Goal: Check status: Check status

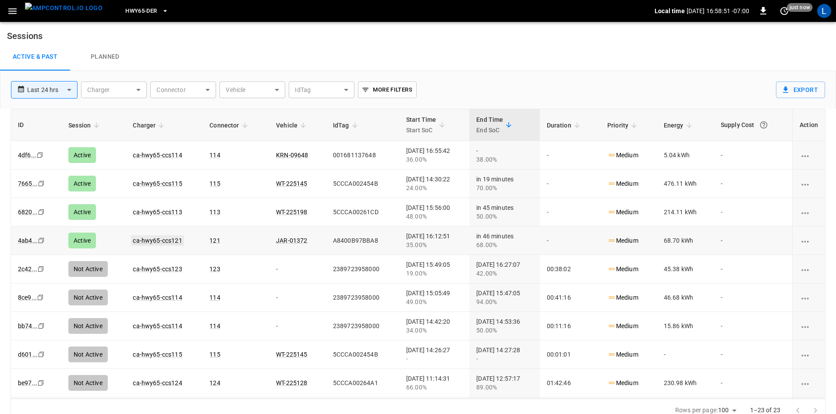
click at [154, 241] on link "ca-hwy65-ccs121" at bounding box center [157, 240] width 53 height 11
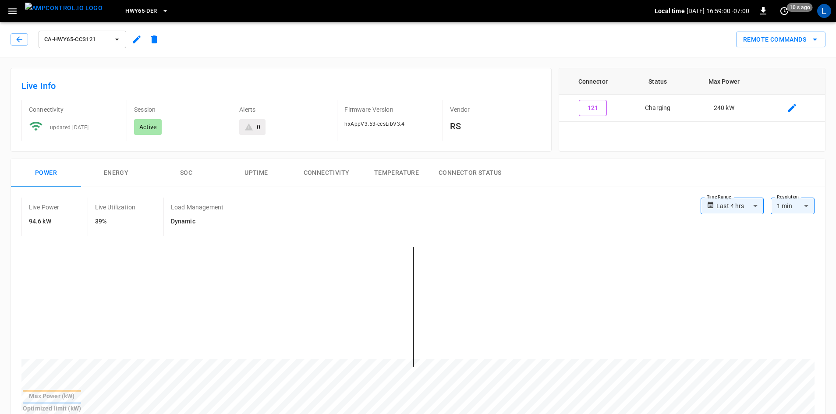
click at [189, 173] on button "SOC" at bounding box center [186, 173] width 70 height 28
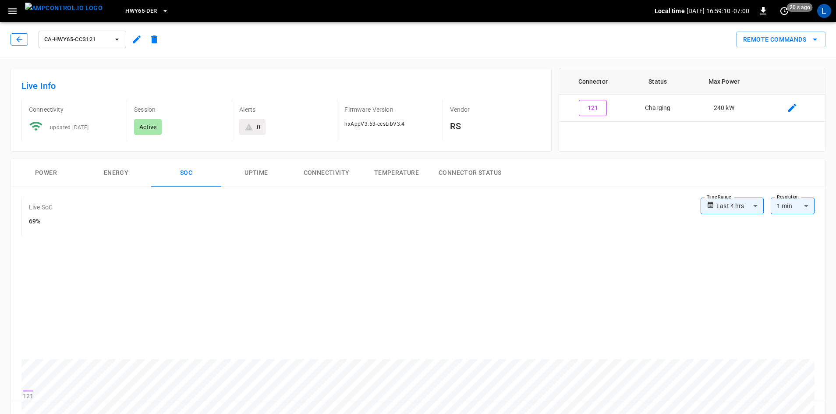
click at [15, 42] on icon "button" at bounding box center [19, 39] width 9 height 9
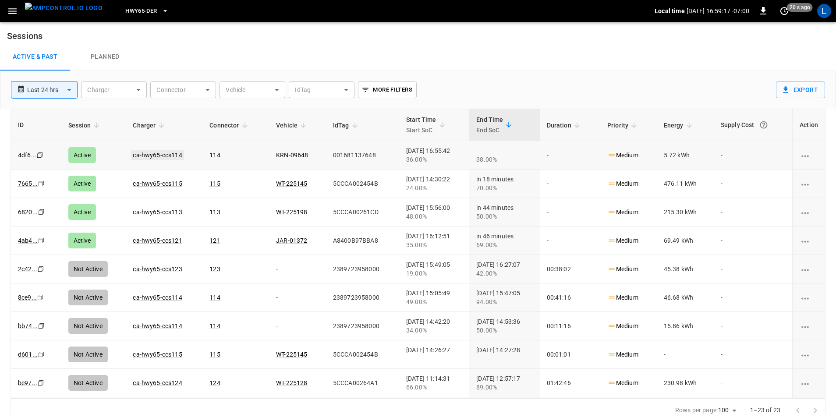
click at [162, 150] on link "ca-hwy65-ccs114" at bounding box center [157, 155] width 53 height 11
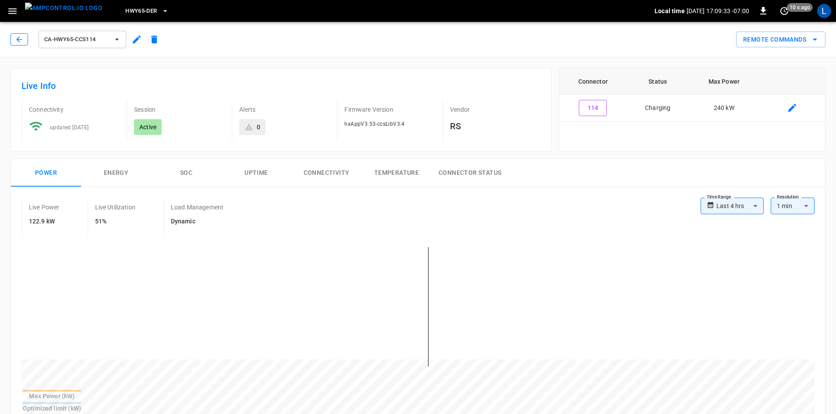
click at [27, 39] on button "button" at bounding box center [20, 39] width 18 height 12
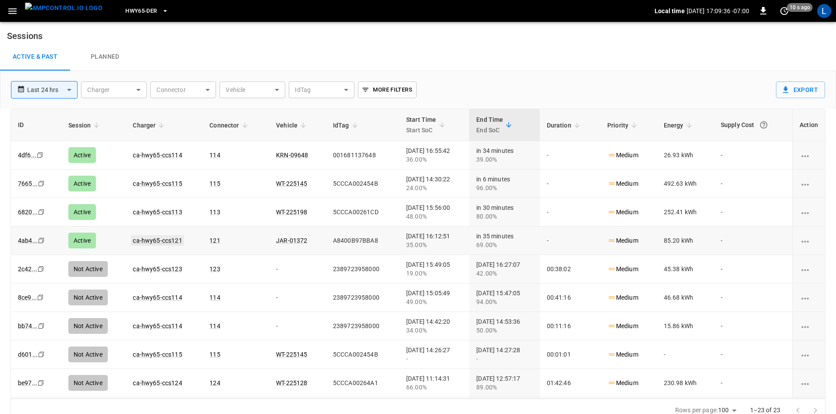
click at [162, 240] on link "ca-hwy65-ccs121" at bounding box center [157, 240] width 53 height 11
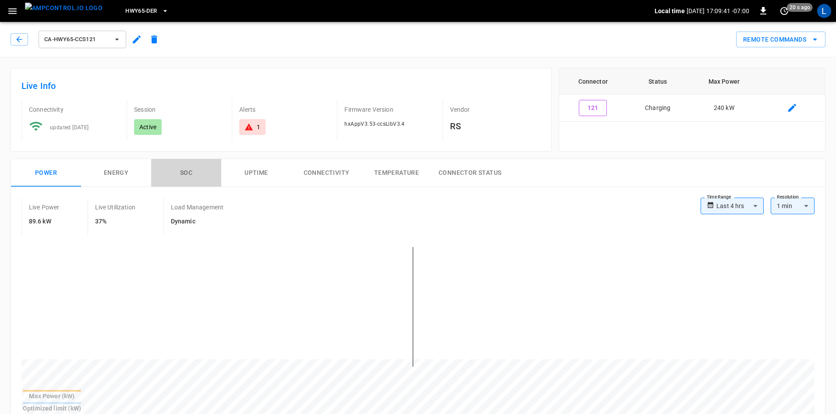
click at [188, 173] on button "SOC" at bounding box center [186, 173] width 70 height 28
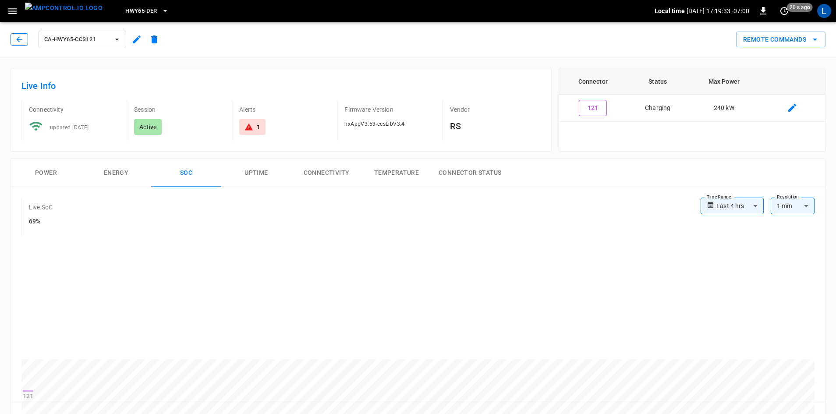
click at [18, 40] on icon "button" at bounding box center [19, 39] width 9 height 9
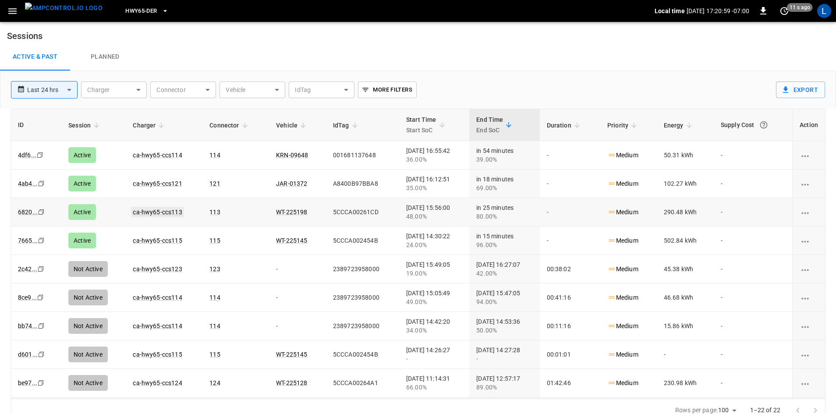
click at [159, 212] on link "ca-hwy65-ccs113" at bounding box center [157, 212] width 53 height 11
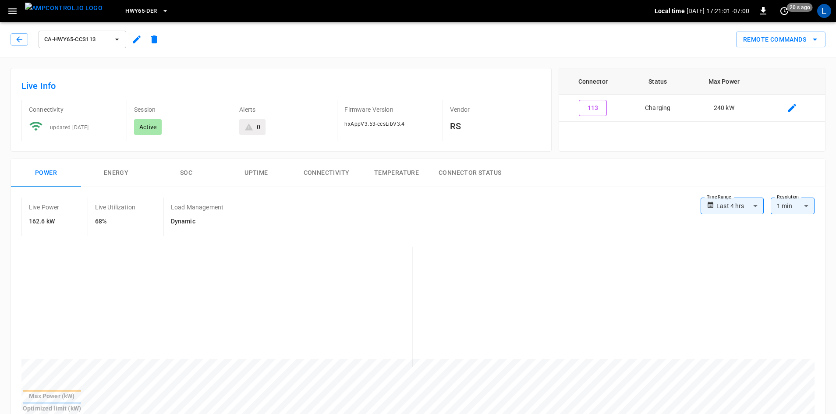
click at [189, 173] on button "SOC" at bounding box center [186, 173] width 70 height 28
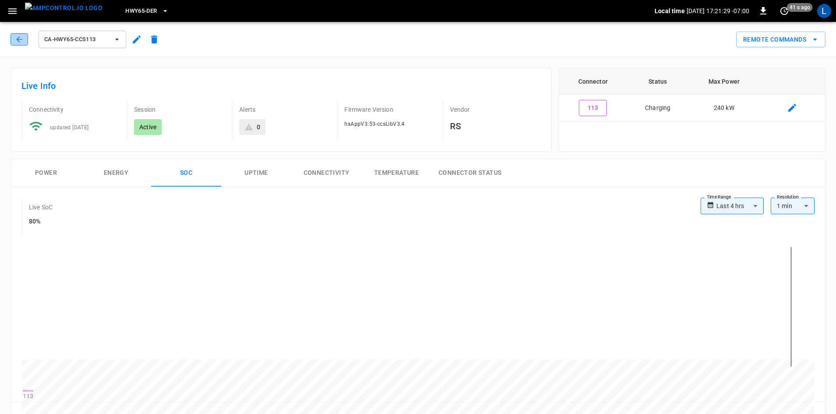
click at [11, 35] on button "button" at bounding box center [20, 39] width 18 height 12
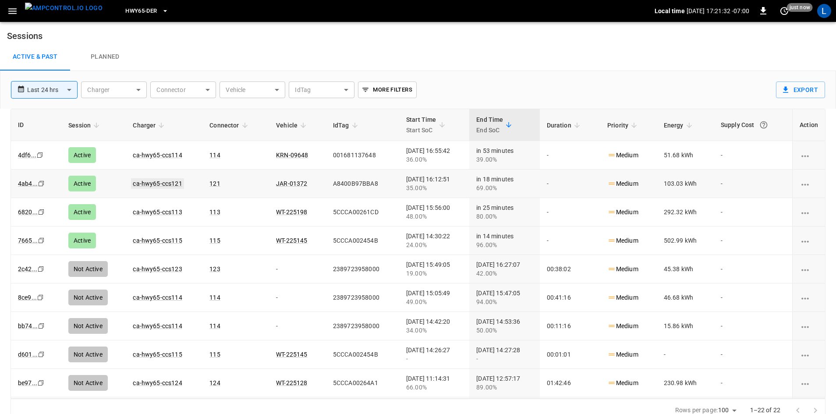
click at [159, 184] on link "ca-hwy65-ccs121" at bounding box center [157, 183] width 53 height 11
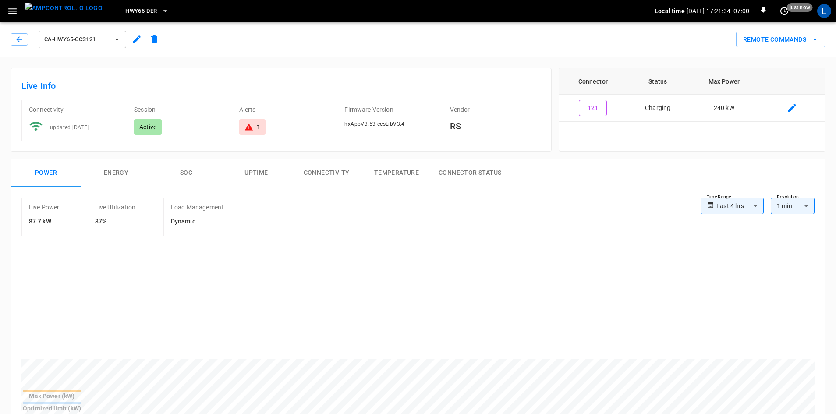
click at [188, 170] on button "SOC" at bounding box center [186, 173] width 70 height 28
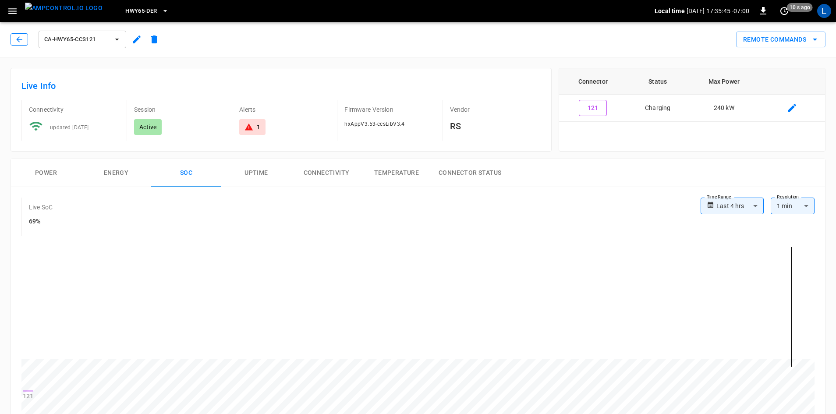
click at [21, 44] on button "button" at bounding box center [20, 39] width 18 height 12
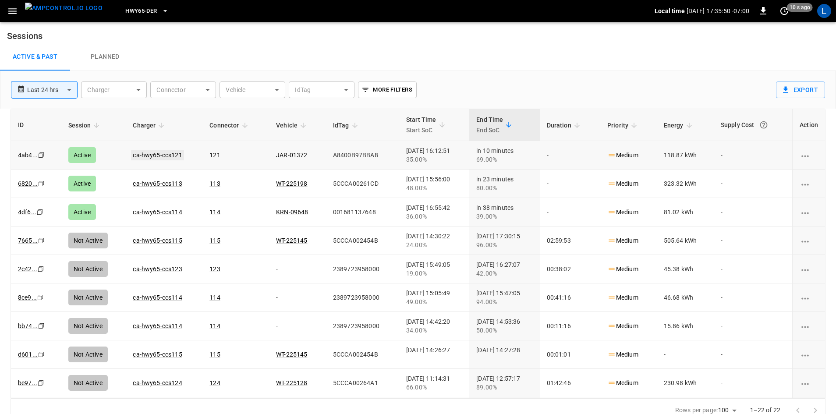
click at [167, 155] on link "ca-hwy65-ccs121" at bounding box center [157, 155] width 53 height 11
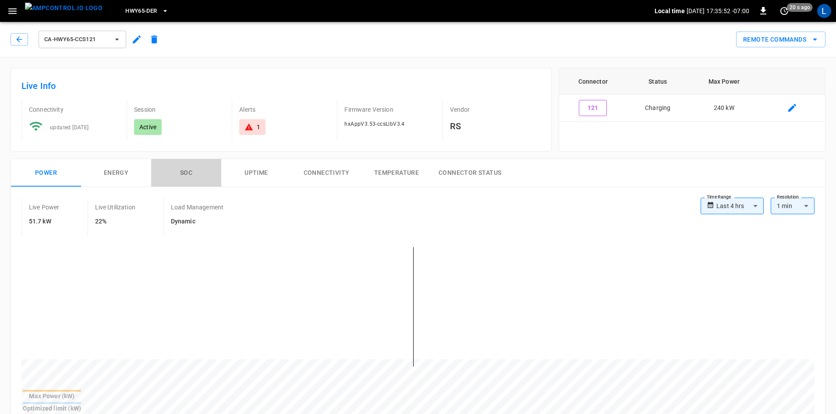
drag, startPoint x: 179, startPoint y: 177, endPoint x: 190, endPoint y: 173, distance: 11.2
click at [180, 177] on button "SOC" at bounding box center [186, 173] width 70 height 28
